Goal: Navigation & Orientation: Understand site structure

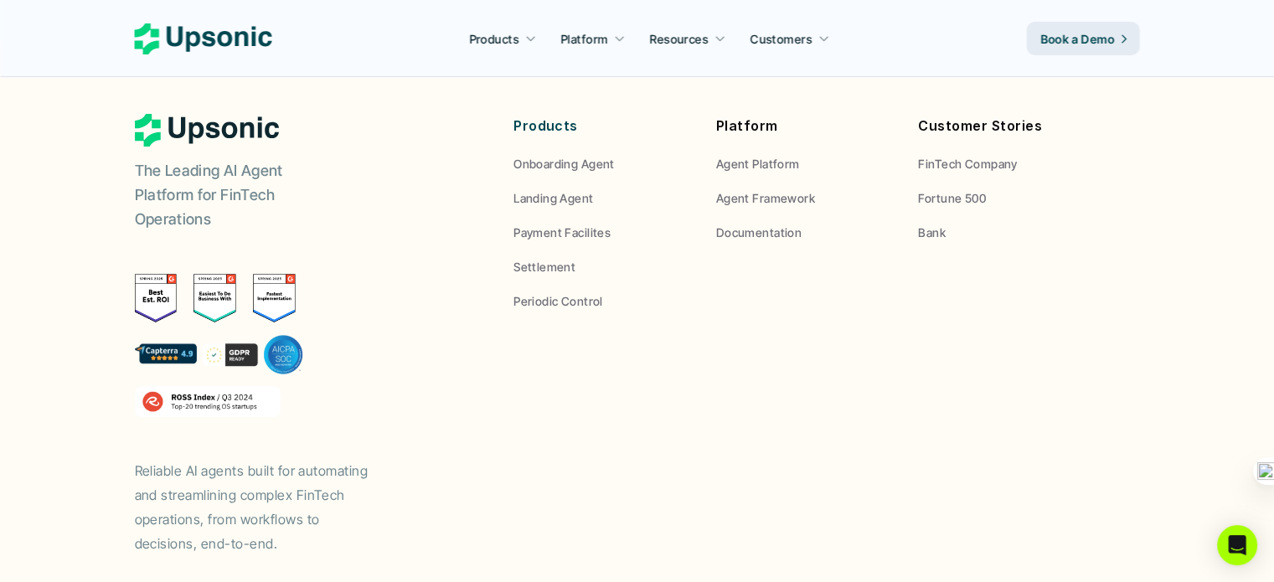
scroll to position [5998, 0]
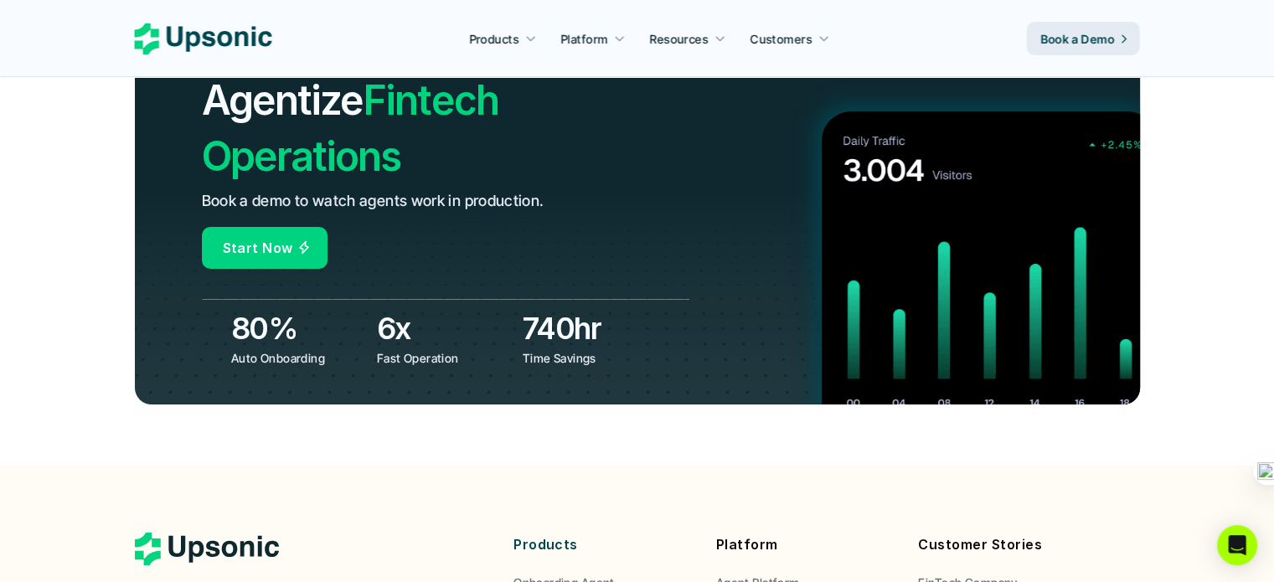
click at [245, 236] on p "Start Now" at bounding box center [258, 248] width 70 height 24
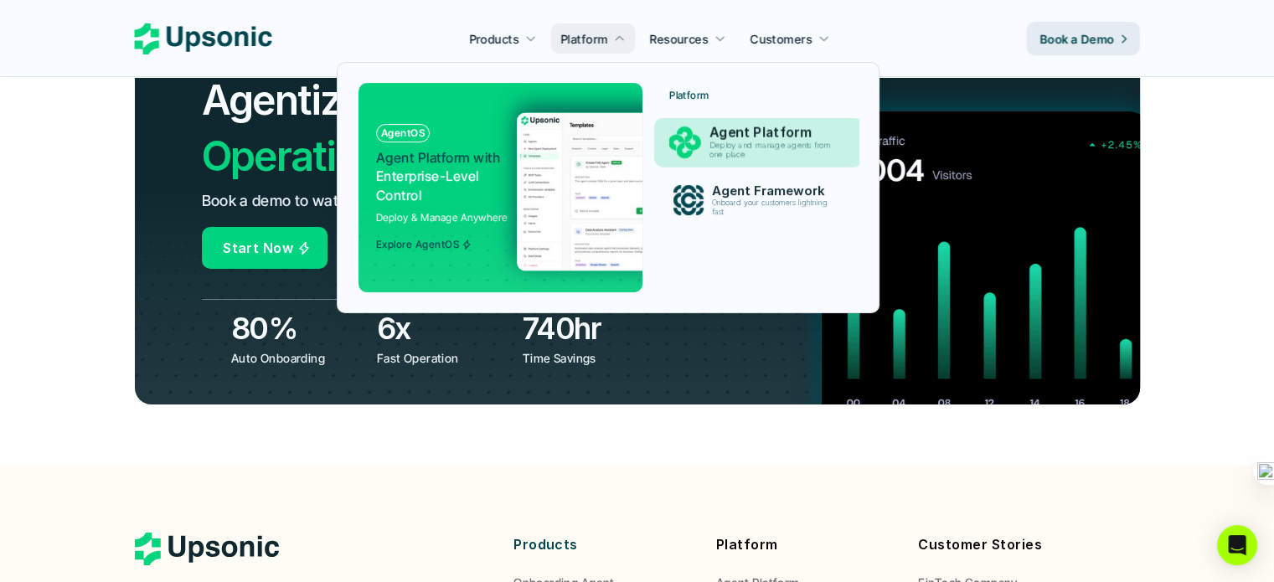
click at [767, 141] on p "Deploy and manage agents from one place" at bounding box center [773, 150] width 128 height 19
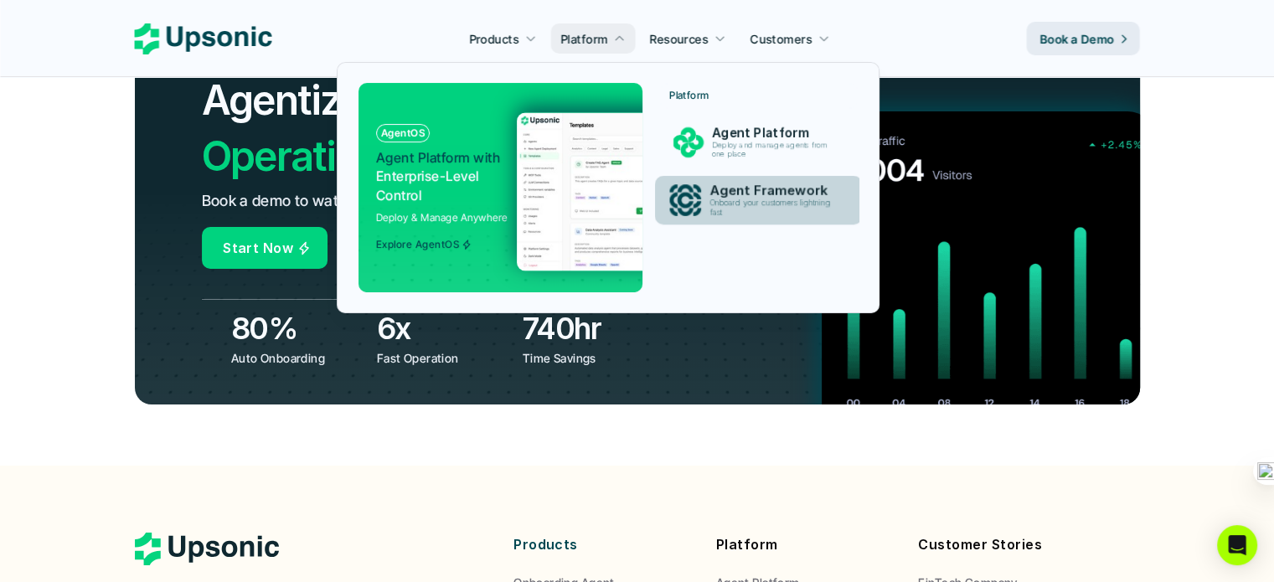
click at [761, 209] on p "Onboard your customers lightning fast" at bounding box center [774, 208] width 128 height 19
click at [766, 155] on p "Deploy and manage agents from one place" at bounding box center [772, 150] width 122 height 18
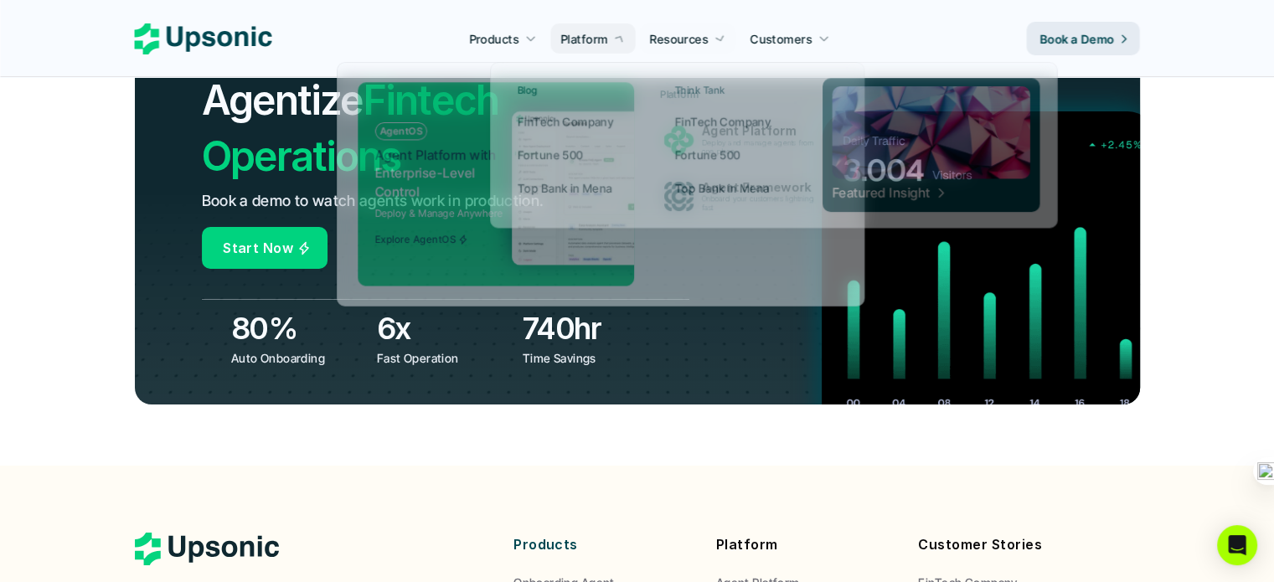
click at [670, 41] on p "Resources" at bounding box center [679, 39] width 59 height 18
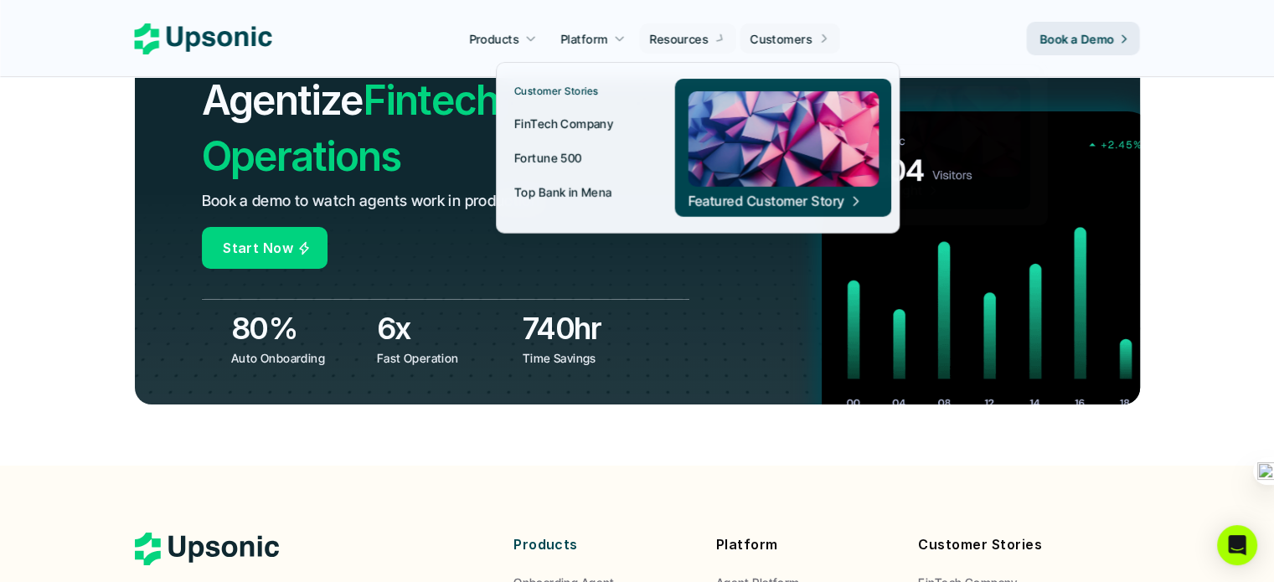
click at [792, 44] on p "Customers" at bounding box center [782, 39] width 62 height 18
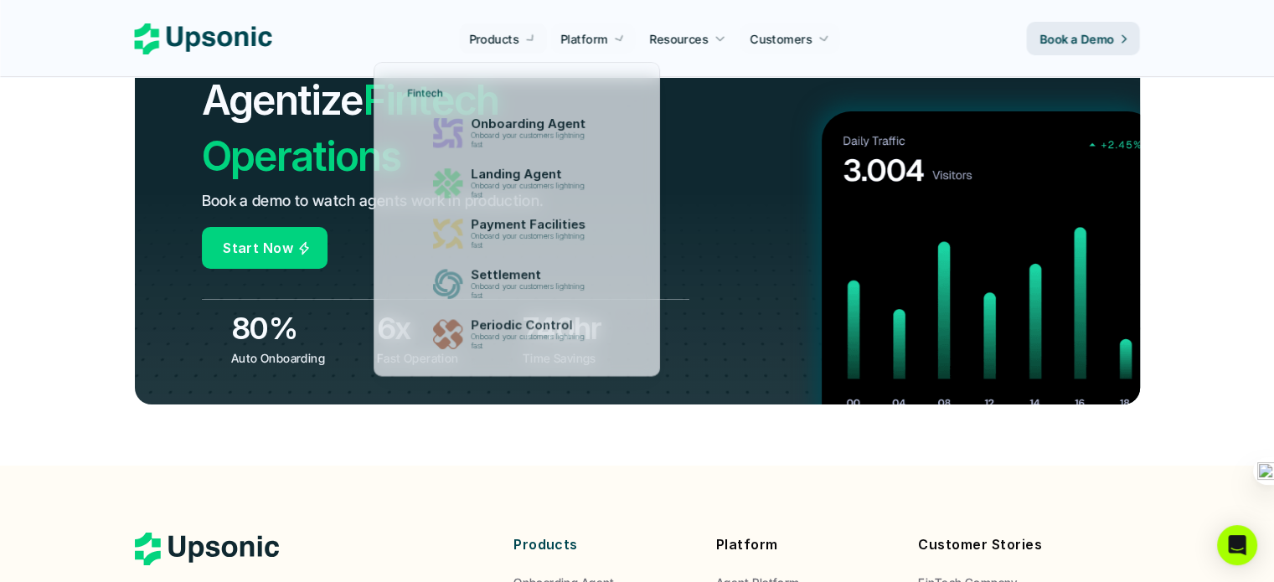
drag, startPoint x: 504, startPoint y: 33, endPoint x: 543, endPoint y: 0, distance: 50.5
click at [503, 34] on p "Products" at bounding box center [493, 39] width 49 height 18
